Goal: Task Accomplishment & Management: Find specific page/section

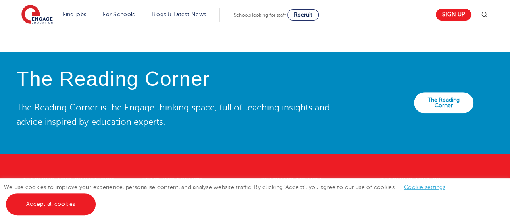
scroll to position [1764, 0]
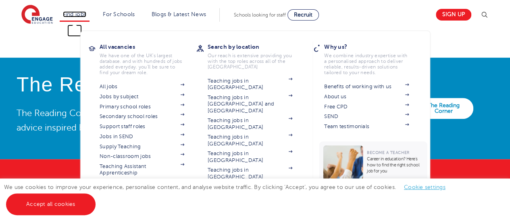
click at [78, 13] on link "Find jobs" at bounding box center [75, 14] width 24 height 6
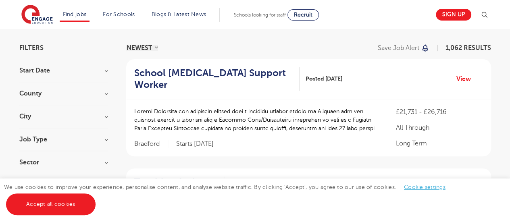
scroll to position [52, 0]
click at [77, 93] on h3 "County" at bounding box center [63, 93] width 89 height 6
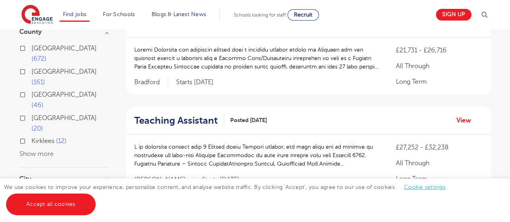
scroll to position [127, 0]
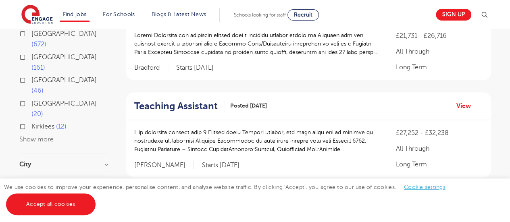
click at [42, 33] on span "[GEOGRAPHIC_DATA]" at bounding box center [63, 33] width 65 height 7
click at [37, 33] on input "London 672" at bounding box center [33, 32] width 5 height 5
checkbox input "true"
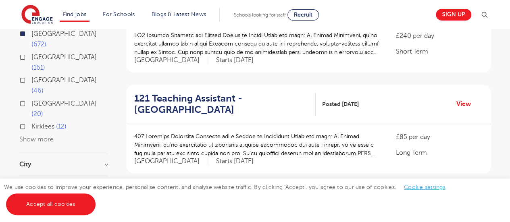
click at [80, 161] on h3 "City" at bounding box center [63, 164] width 89 height 6
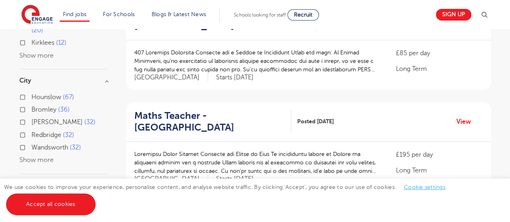
scroll to position [207, 0]
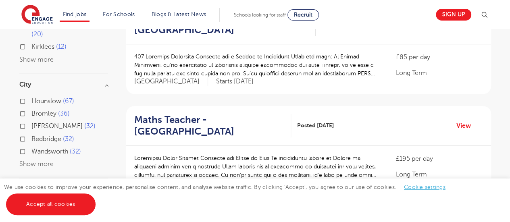
click at [40, 117] on div "Hounslow 67 Bromley 36 [PERSON_NAME] 32 [GEOGRAPHIC_DATA] 32 [GEOGRAPHIC_DATA] …" at bounding box center [63, 133] width 89 height 74
click at [31, 160] on button "Show more" at bounding box center [36, 163] width 34 height 7
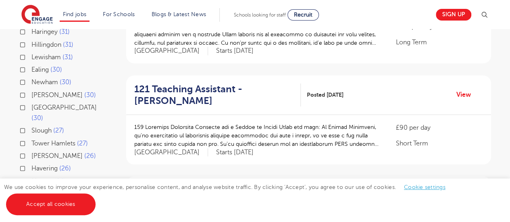
scroll to position [322, 0]
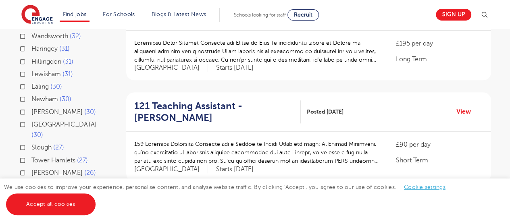
click at [31, 155] on label "Tower Hamlets 27" at bounding box center [59, 160] width 56 height 10
click at [31, 157] on input "Tower Hamlets 27" at bounding box center [33, 159] width 5 height 5
checkbox input "true"
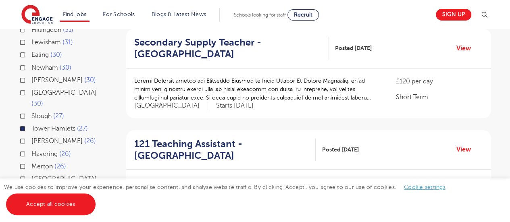
click at [31, 87] on label "[GEOGRAPHIC_DATA] 30" at bounding box center [69, 97] width 77 height 21
click at [31, 89] on input "[GEOGRAPHIC_DATA] 30" at bounding box center [33, 91] width 5 height 5
checkbox input "true"
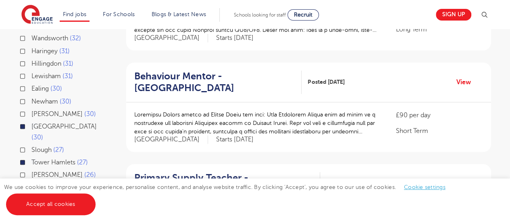
scroll to position [250, 0]
click at [31, 97] on label "Newham 30" at bounding box center [51, 102] width 40 height 10
click at [31, 99] on input "Newham 30" at bounding box center [33, 101] width 5 height 5
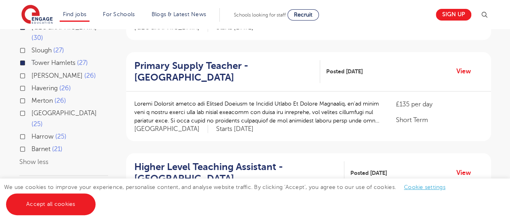
scroll to position [362, 0]
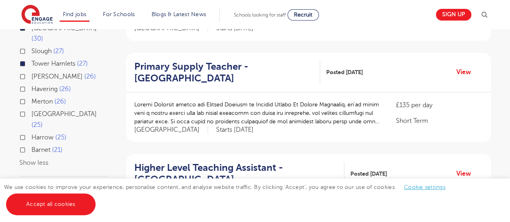
click at [31, 145] on label "Barnet 21" at bounding box center [46, 150] width 31 height 10
click at [31, 146] on input "Barnet 21" at bounding box center [33, 148] width 5 height 5
checkbox input "true"
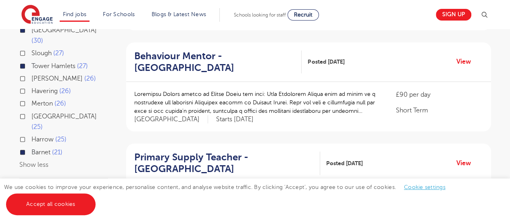
scroll to position [371, 0]
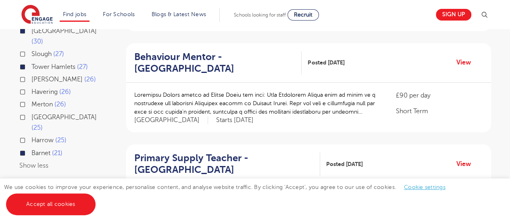
click at [67, 187] on h3 "Job Type" at bounding box center [63, 190] width 89 height 6
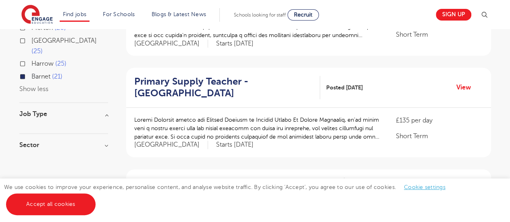
scroll to position [447, 0]
drag, startPoint x: 59, startPoint y: 88, endPoint x: 81, endPoint y: 79, distance: 24.2
click at [81, 112] on div "Job Type" at bounding box center [63, 123] width 89 height 23
click at [81, 112] on h3 "Job Type" at bounding box center [63, 115] width 89 height 6
click at [103, 135] on h3 "Sector" at bounding box center [63, 138] width 89 height 6
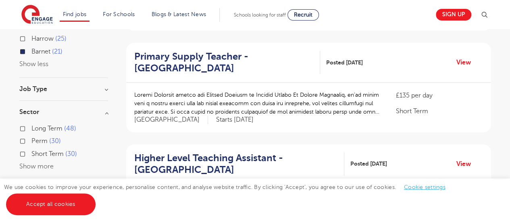
scroll to position [495, 0]
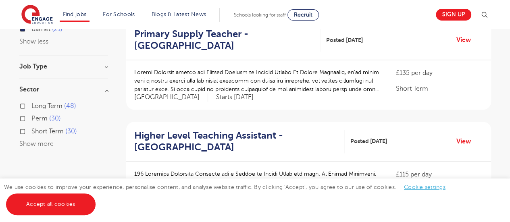
click at [31, 126] on label "Short Term 30" at bounding box center [54, 131] width 46 height 10
click at [31, 128] on input "Short Term 30" at bounding box center [33, 130] width 5 height 5
checkbox input "true"
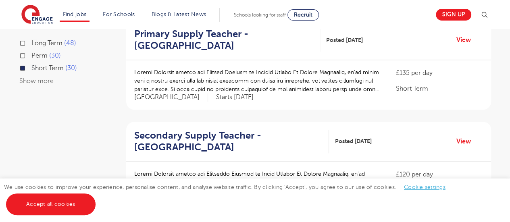
scroll to position [458, 0]
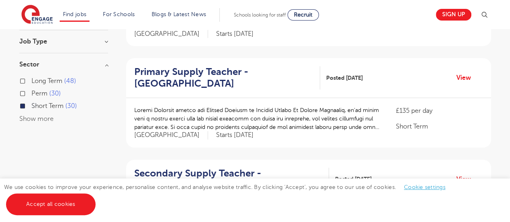
click at [31, 76] on label "Long Term 48" at bounding box center [53, 81] width 45 height 10
click at [31, 77] on input "Long Term 48" at bounding box center [33, 79] width 5 height 5
checkbox input "true"
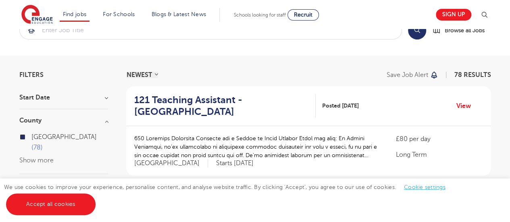
scroll to position [23, 0]
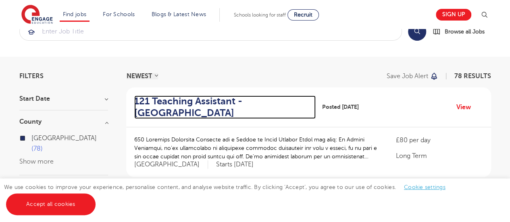
drag, startPoint x: 166, startPoint y: 102, endPoint x: 191, endPoint y: 117, distance: 29.8
click at [191, 117] on h2 "121 Teaching Assistant - [GEOGRAPHIC_DATA]" at bounding box center [221, 106] width 175 height 23
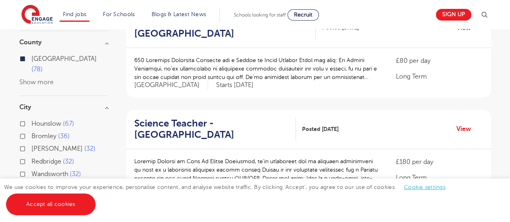
scroll to position [0, 0]
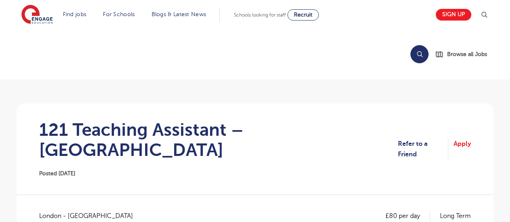
scroll to position [85, 0]
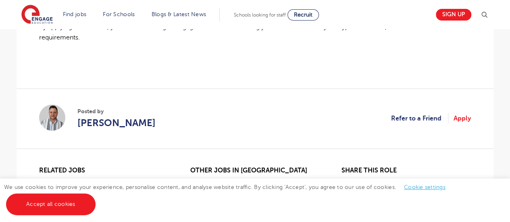
scroll to position [665, 0]
